Goal: Obtain resource: Obtain resource

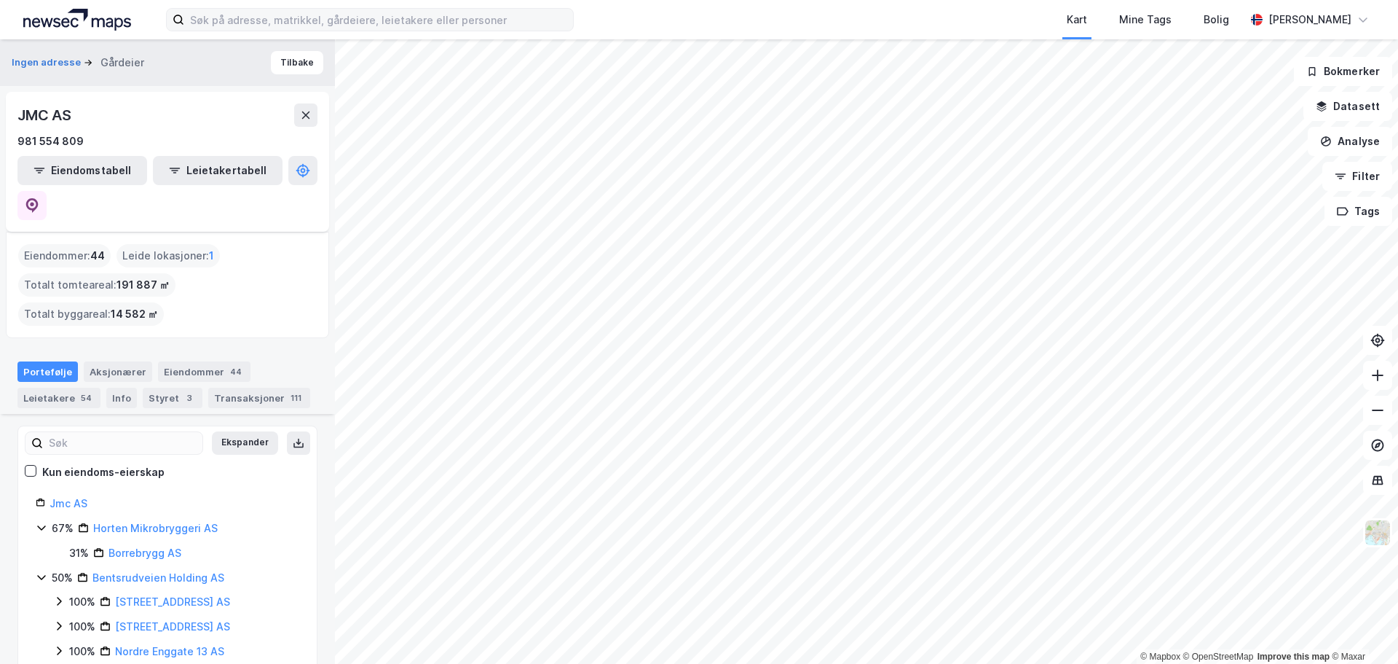
scroll to position [291, 0]
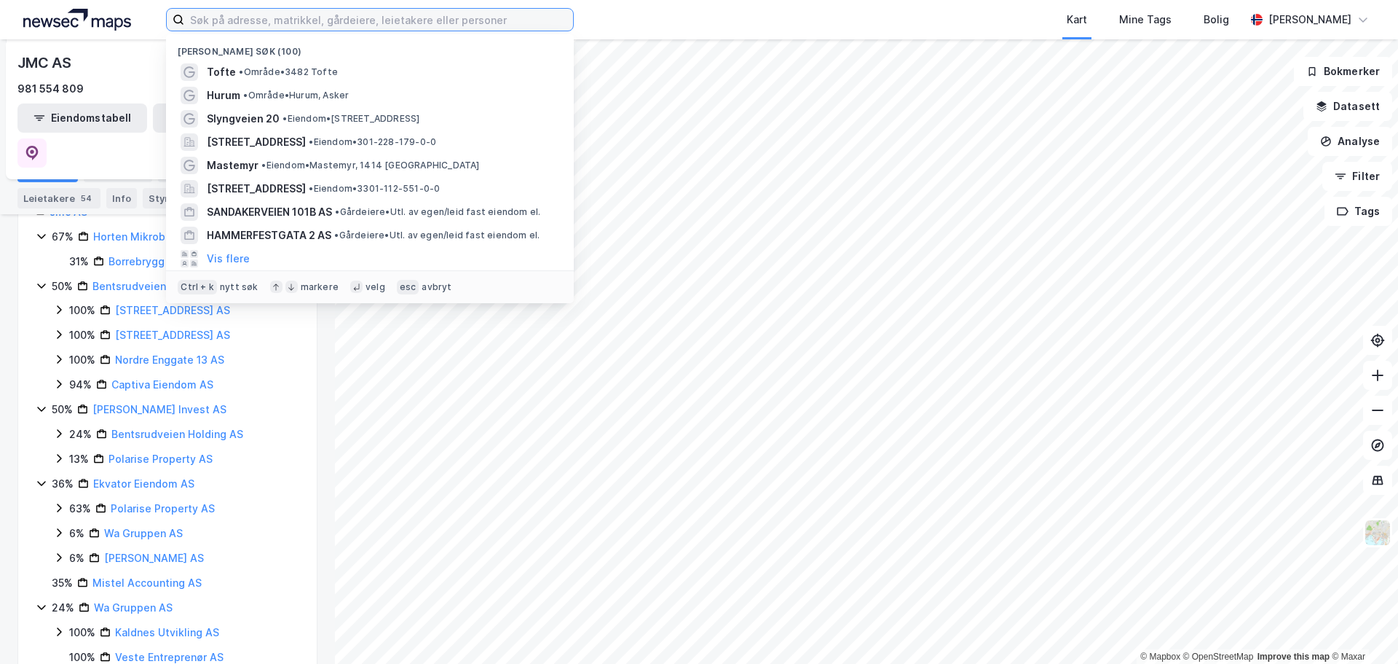
click at [366, 26] on input at bounding box center [378, 20] width 389 height 22
click at [371, 19] on input at bounding box center [378, 20] width 389 height 22
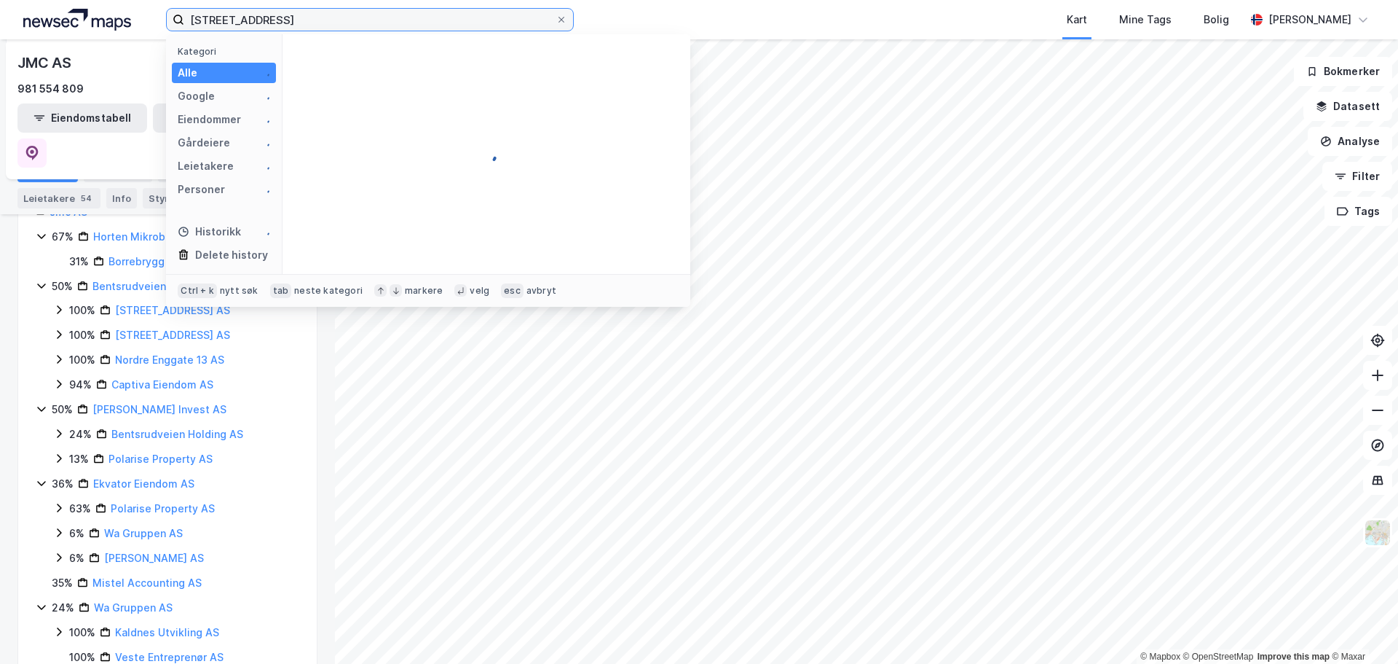
type input "[STREET_ADDRESS]"
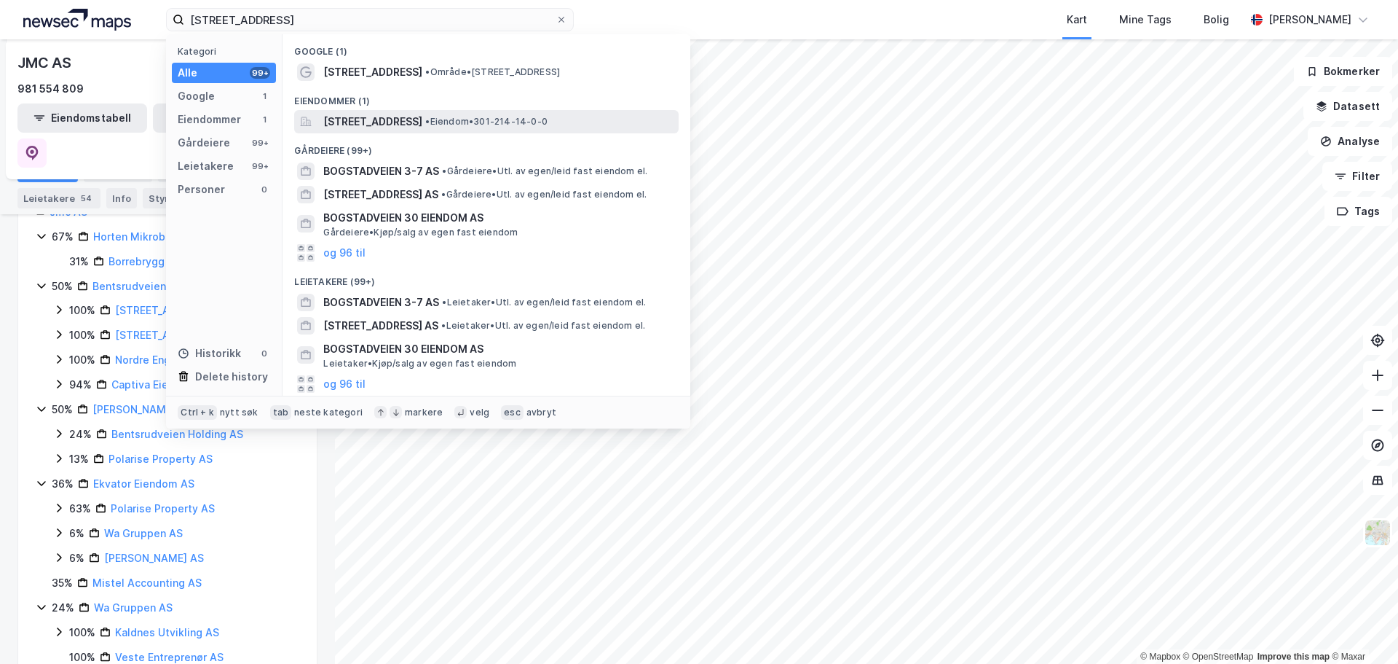
click at [379, 123] on span "[STREET_ADDRESS]" at bounding box center [372, 121] width 99 height 17
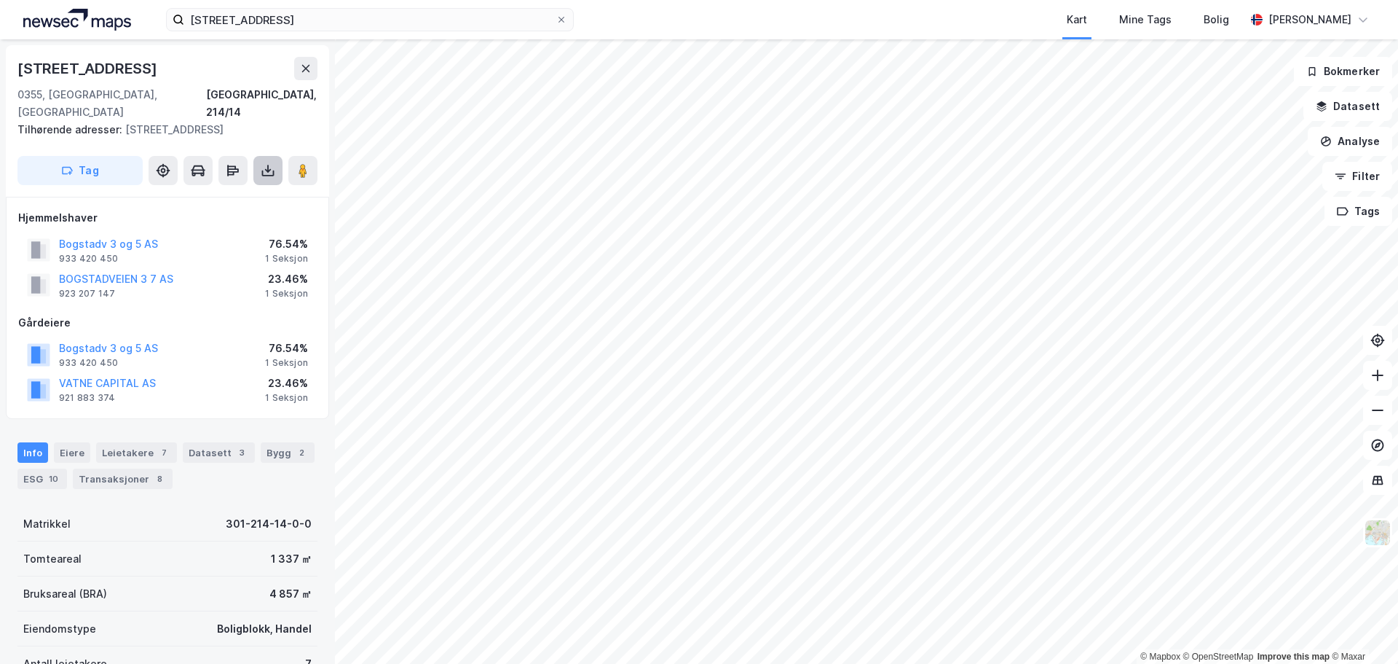
click at [269, 168] on icon at bounding box center [268, 170] width 6 height 4
click at [229, 194] on div "Last ned grunnbok" at bounding box center [196, 200] width 84 height 12
click at [243, 277] on div "BOGSTADVEIEN 3 7 AS 923 207 147 23.46% 1 Seksjon" at bounding box center [167, 284] width 299 height 35
click at [0, 0] on button "Bogstadv 3 og 5 AS" at bounding box center [0, 0] width 0 height 0
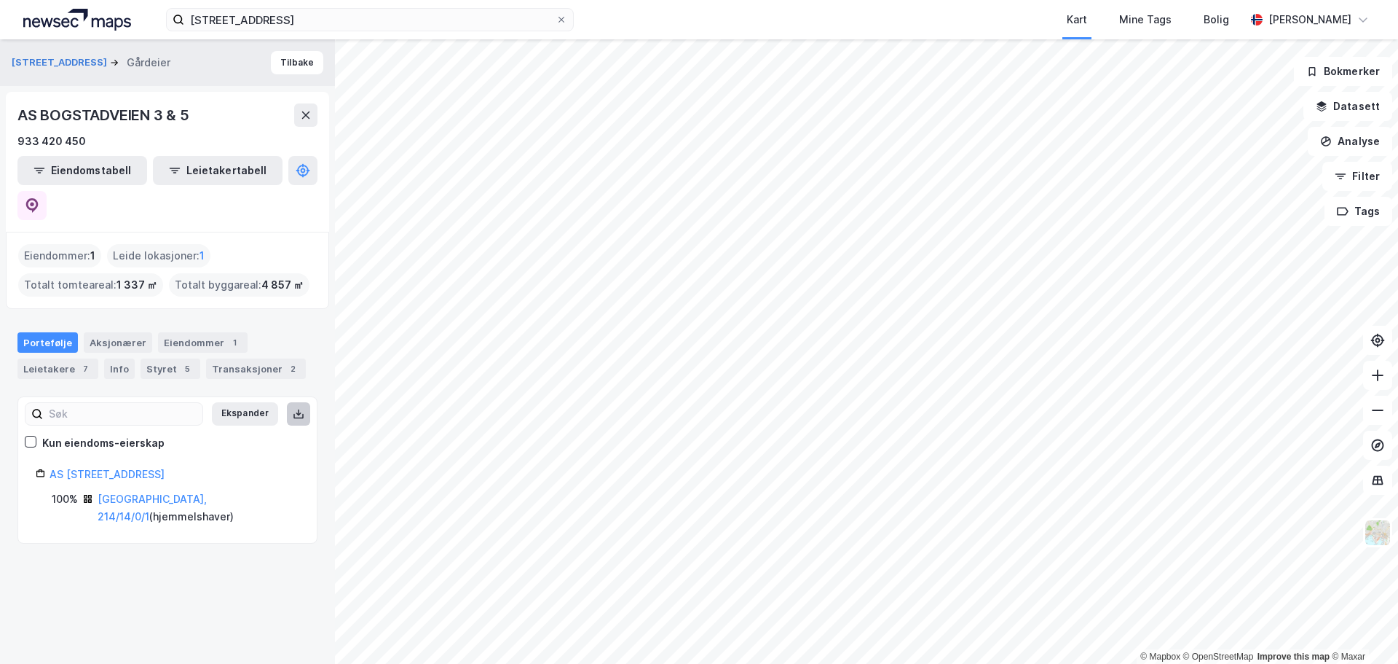
click at [296, 412] on icon at bounding box center [298, 413] width 5 height 3
click at [124, 492] on link "[GEOGRAPHIC_DATA], 214/14/0/1" at bounding box center [152, 507] width 109 height 30
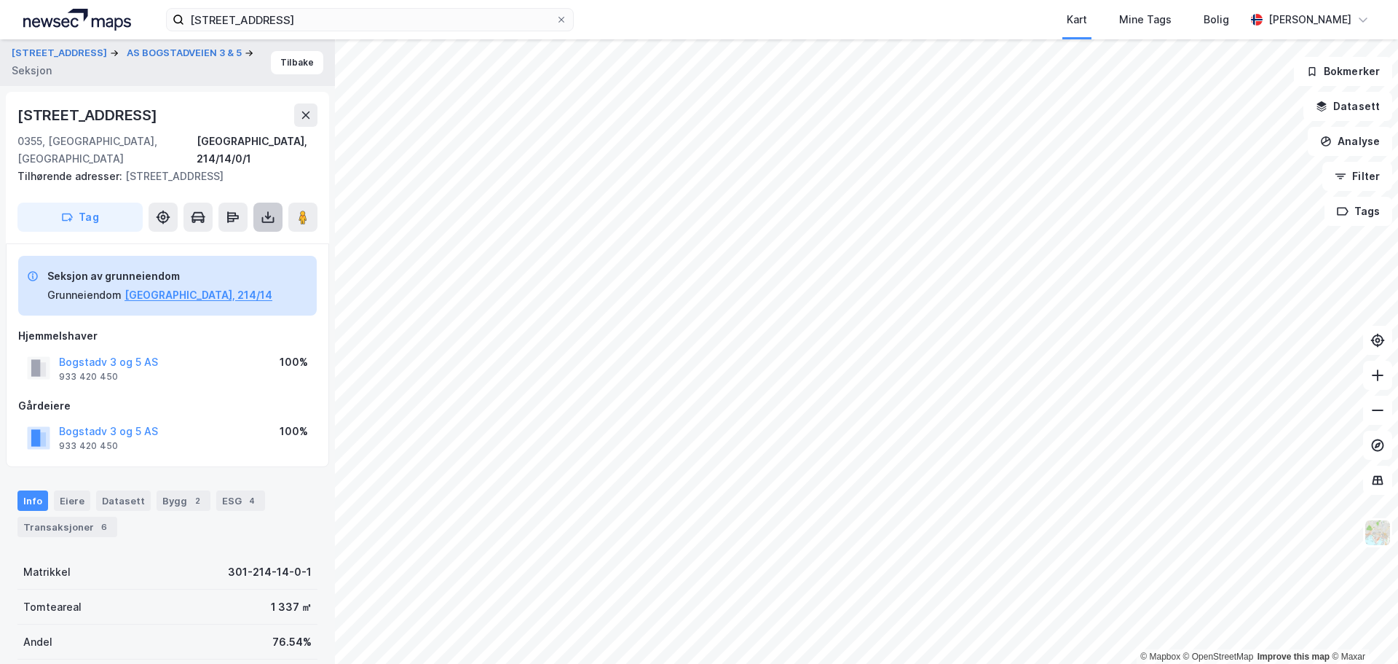
click at [269, 215] on icon at bounding box center [268, 217] width 6 height 4
click at [208, 240] on div "Last ned grunnbok" at bounding box center [196, 246] width 84 height 12
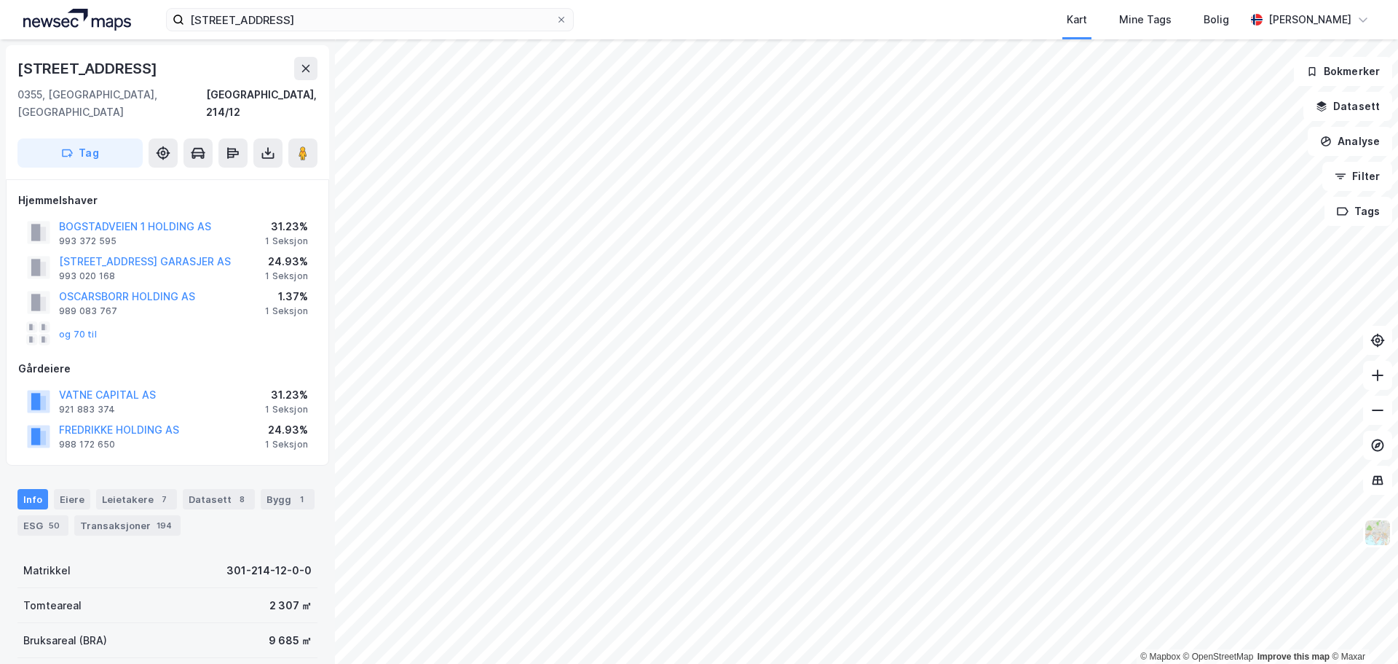
drag, startPoint x: 152, startPoint y: 312, endPoint x: 66, endPoint y: 317, distance: 86.1
click at [148, 319] on div "og 70 til" at bounding box center [167, 333] width 299 height 29
click at [64, 489] on div "Eiere" at bounding box center [72, 499] width 36 height 20
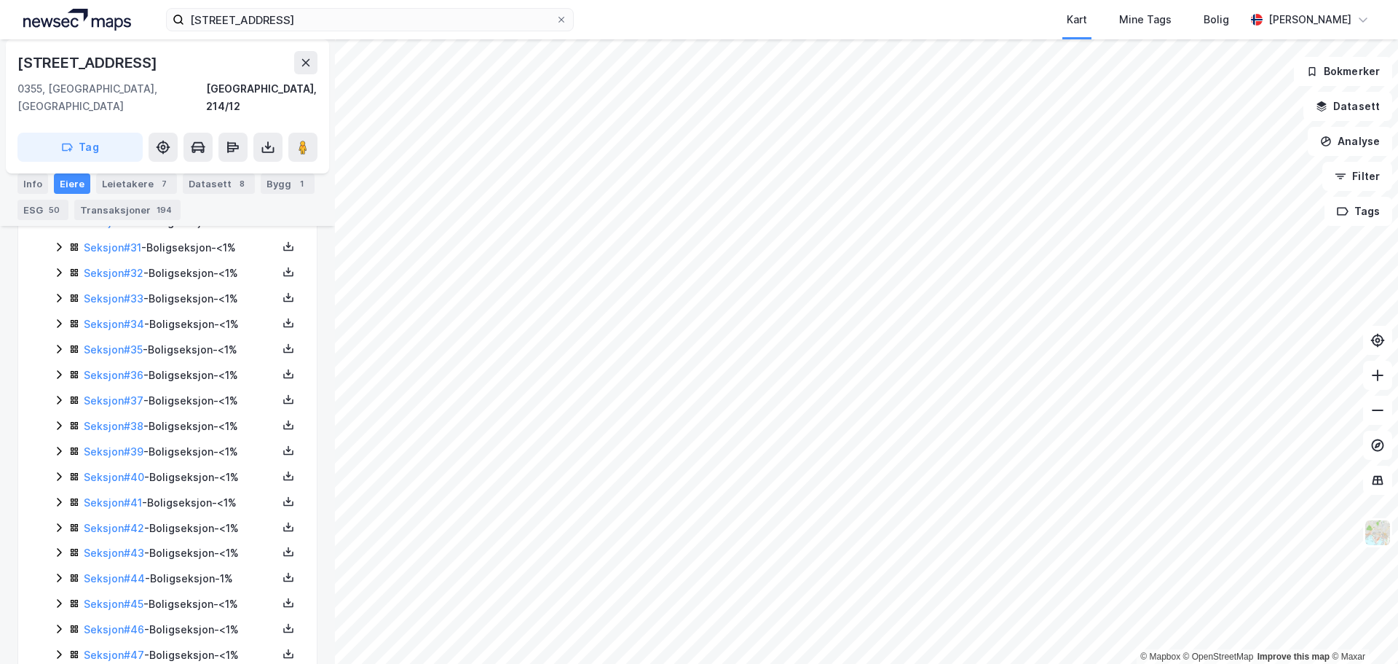
scroll to position [1515, 0]
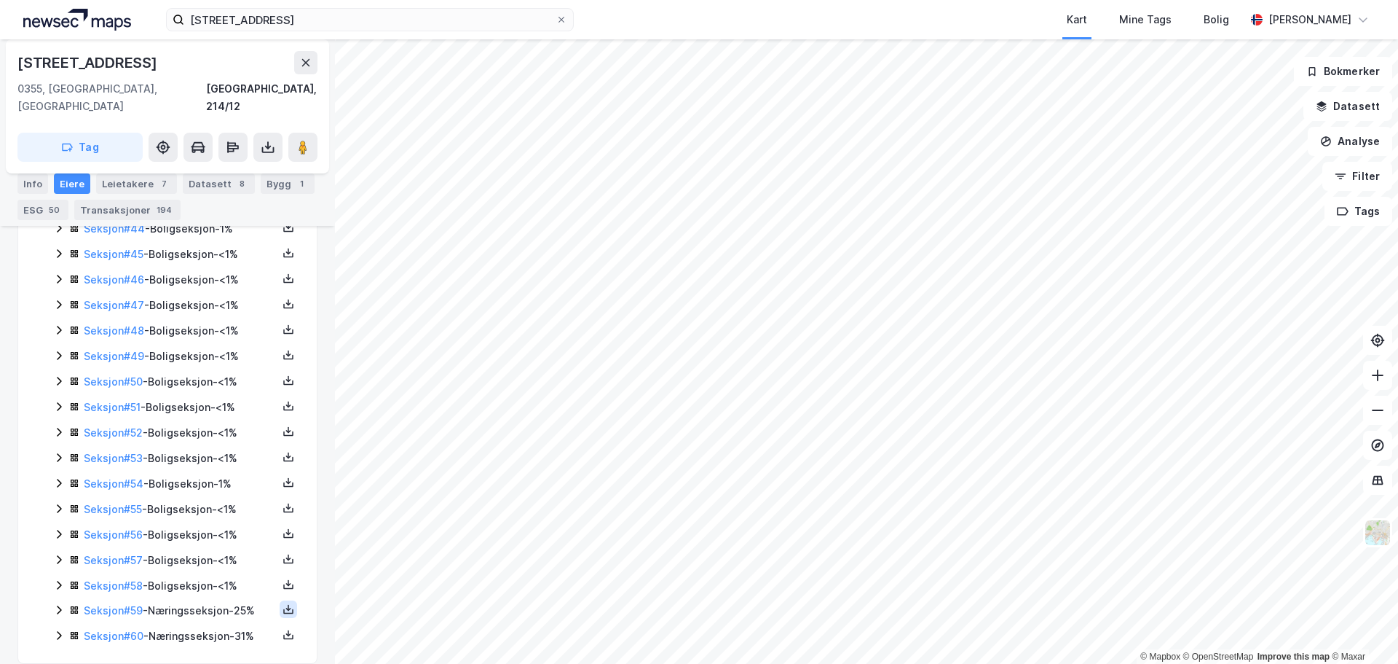
click at [286, 608] on icon at bounding box center [288, 609] width 5 height 3
click at [197, 557] on div "Grunnbok" at bounding box center [200, 565] width 49 height 17
click at [283, 634] on icon at bounding box center [288, 636] width 10 height 5
click at [213, 583] on div "Grunnbok" at bounding box center [200, 591] width 49 height 17
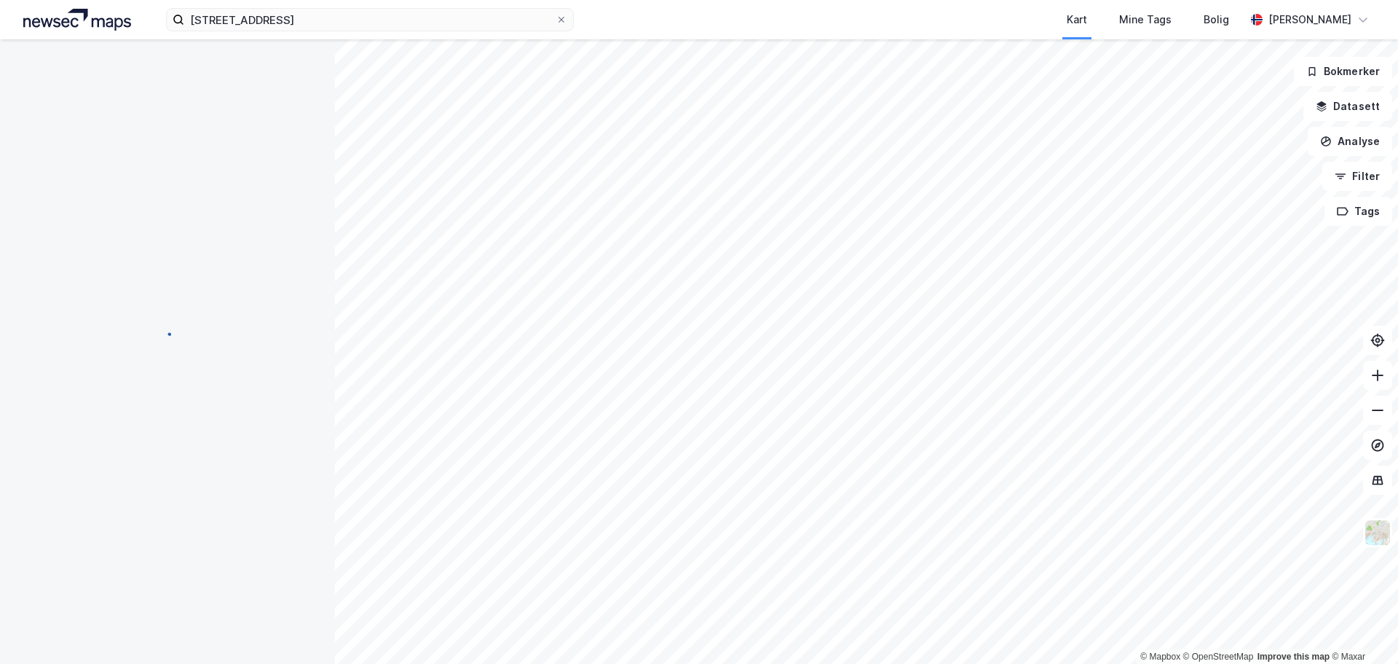
scroll to position [234, 0]
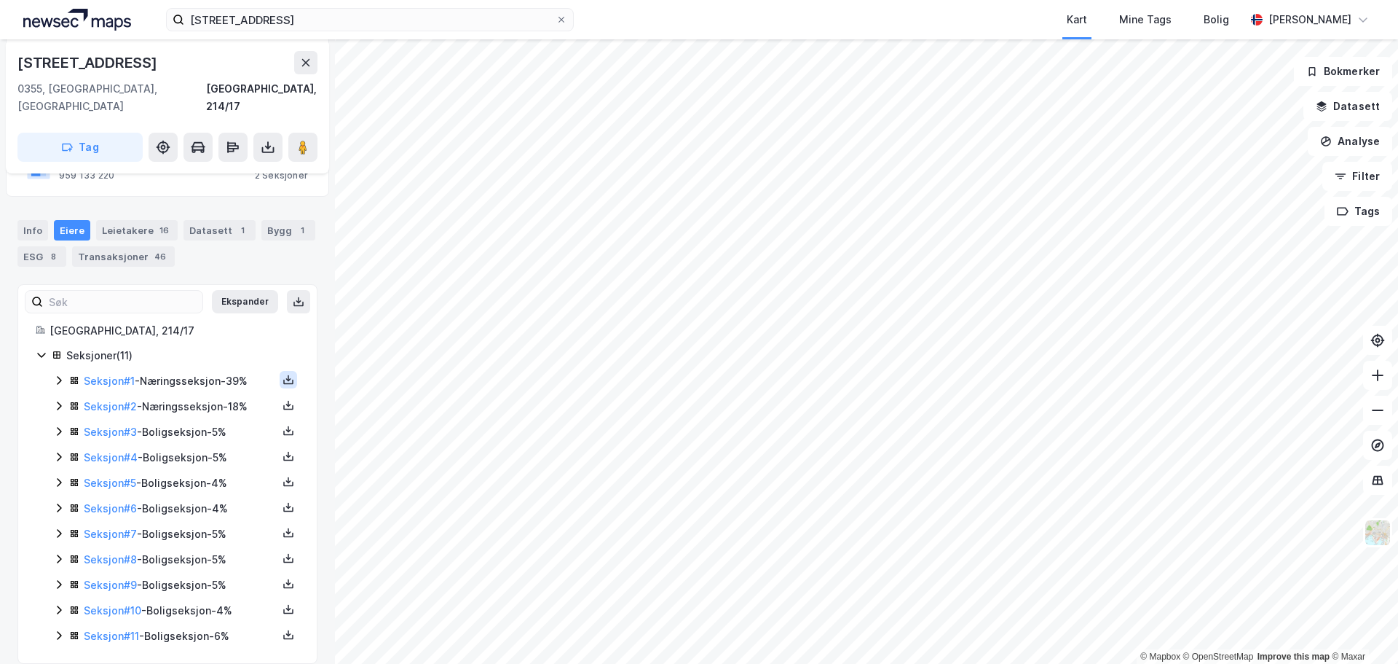
click at [283, 374] on icon at bounding box center [289, 380] width 12 height 12
click at [218, 324] on div "Grunnbok" at bounding box center [208, 335] width 128 height 35
